Goal: Find specific fact: Find specific fact

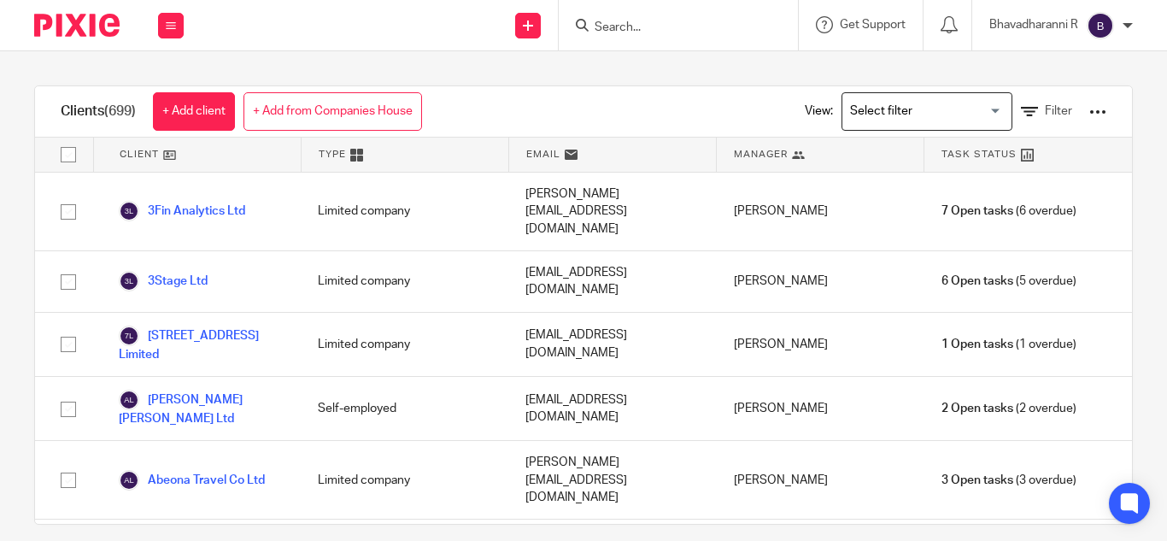
click at [600, 26] on input "Search" at bounding box center [670, 28] width 154 height 15
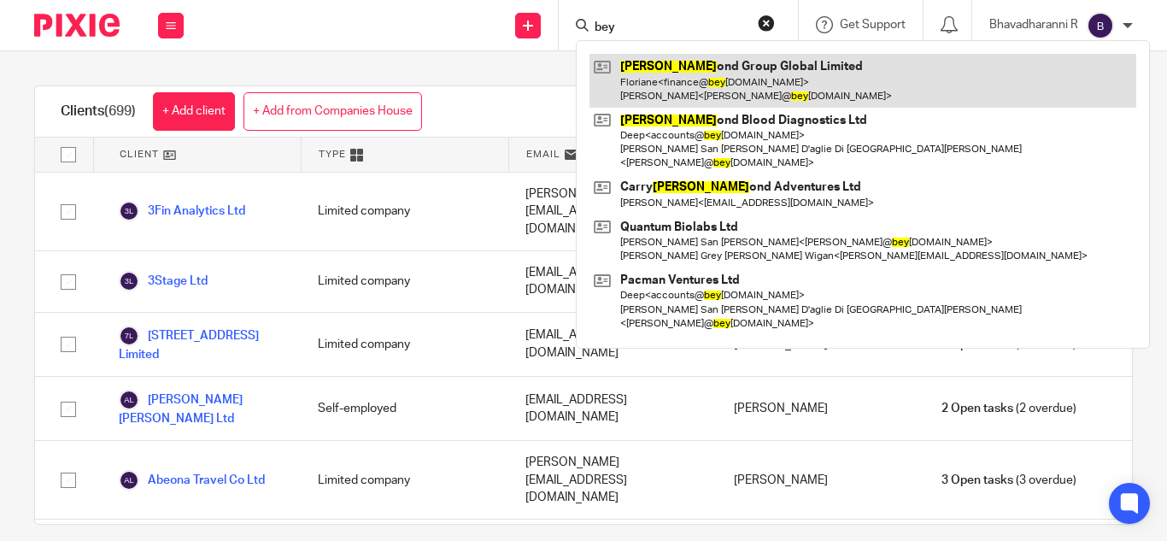
type input "bey"
click at [705, 88] on link at bounding box center [863, 80] width 547 height 53
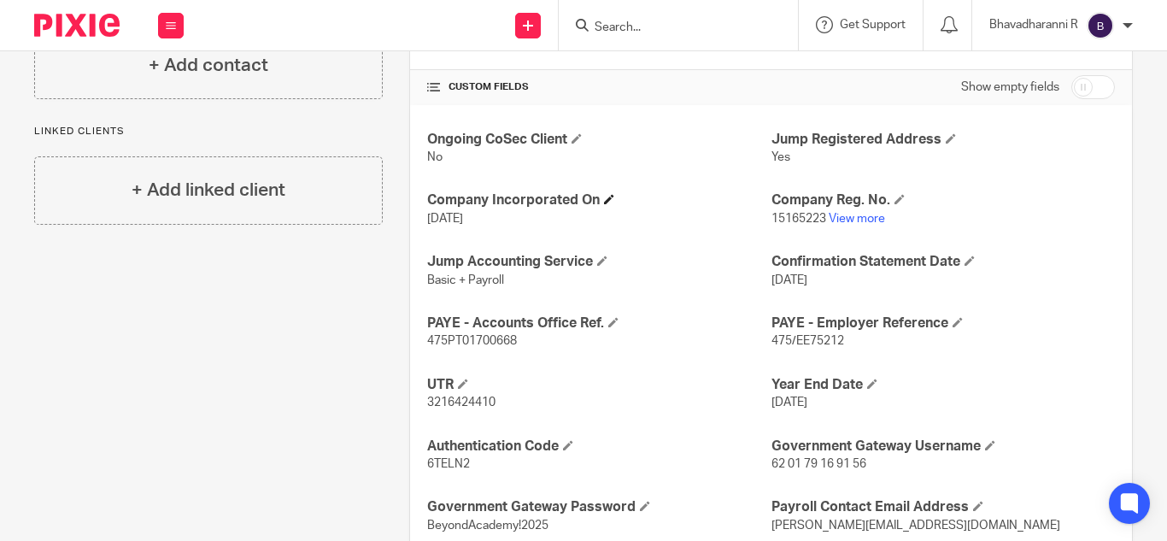
scroll to position [573, 0]
click at [794, 338] on span "475/EE75212" at bounding box center [808, 340] width 73 height 12
click at [781, 335] on span "475/EE75212" at bounding box center [808, 340] width 73 height 12
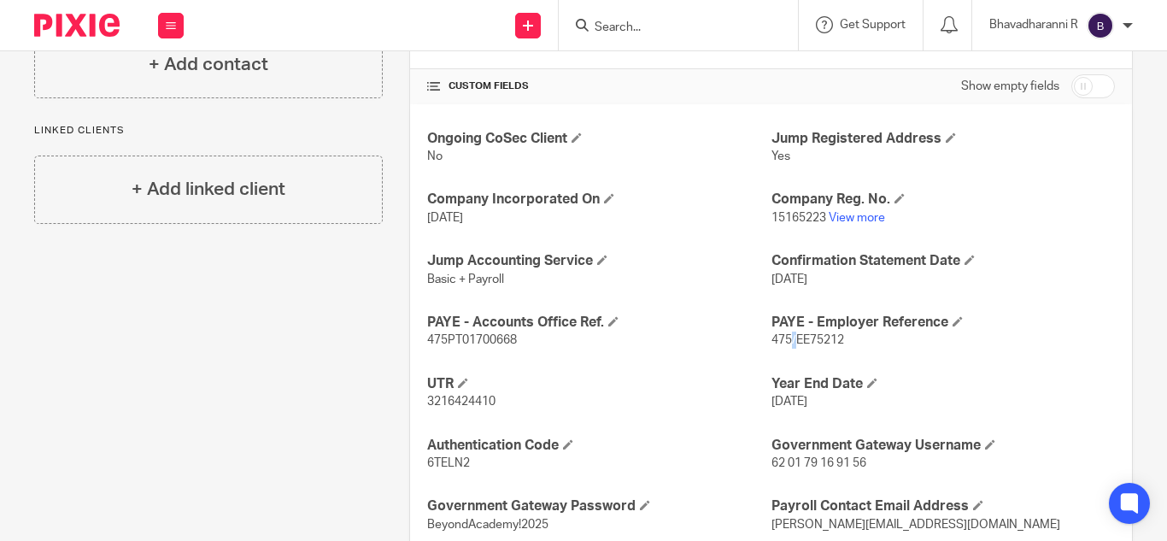
click at [781, 335] on span "475/EE75212" at bounding box center [808, 340] width 73 height 12
click at [473, 338] on span "475PT01700668" at bounding box center [472, 340] width 90 height 12
copy span "475PT01700668"
